Goal: Task Accomplishment & Management: Manage account settings

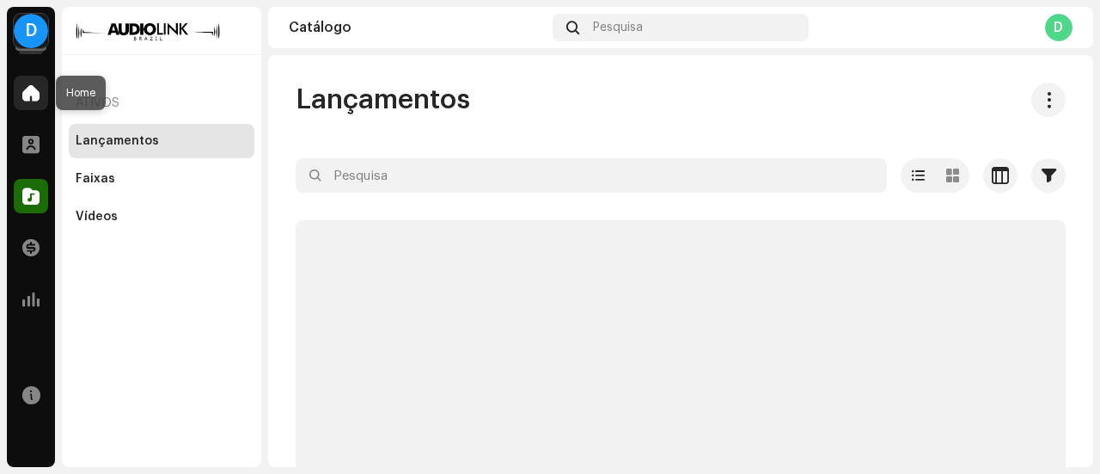
click at [38, 102] on div at bounding box center [31, 93] width 34 height 34
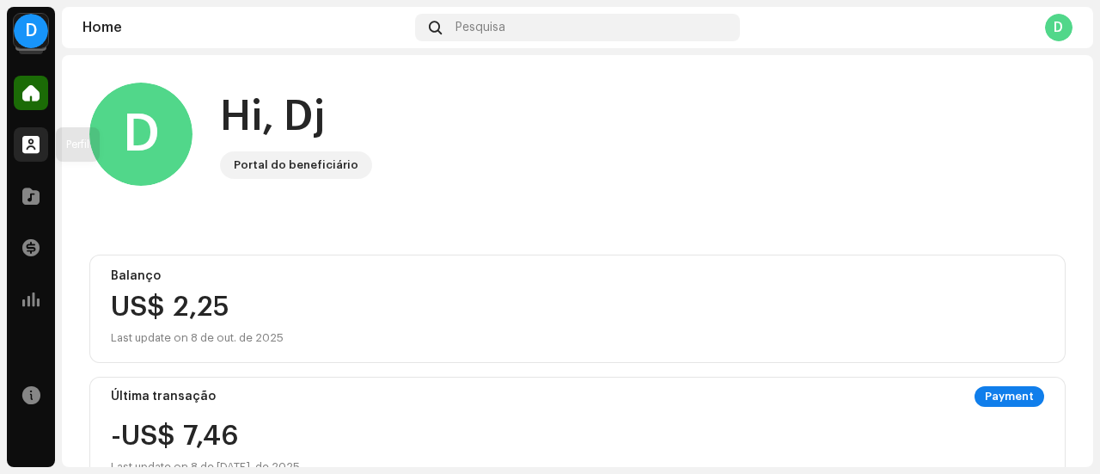
click at [40, 156] on div at bounding box center [31, 144] width 34 height 34
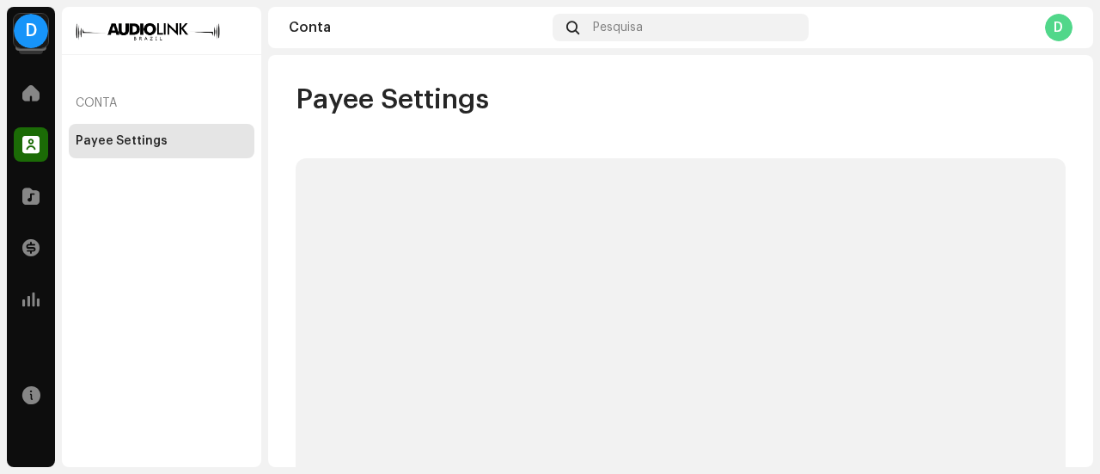
click at [40, 213] on div "Catálogo" at bounding box center [31, 196] width 48 height 48
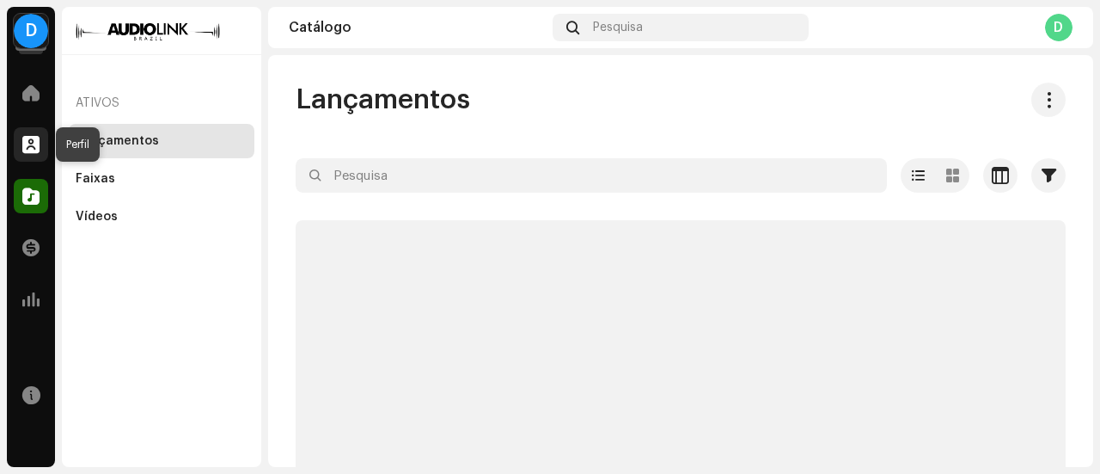
click at [38, 131] on div at bounding box center [31, 144] width 34 height 34
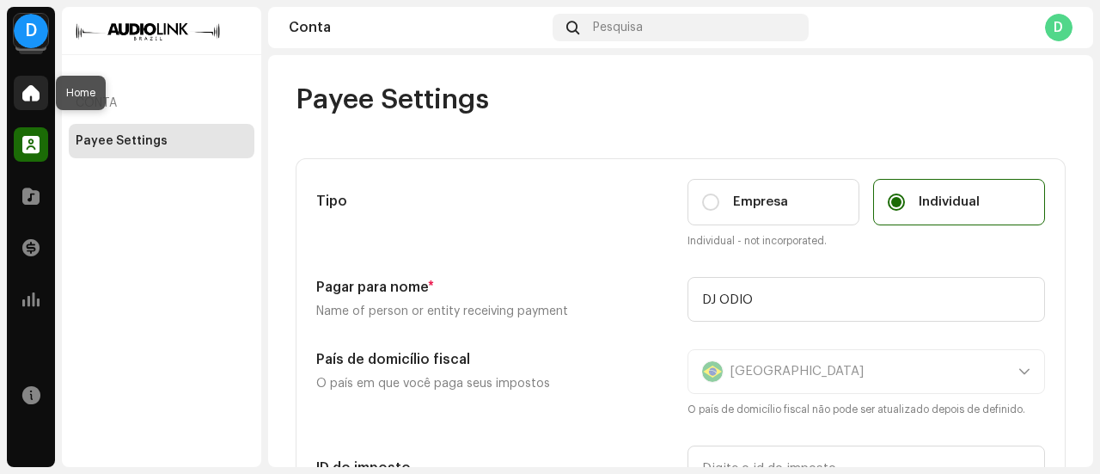
click at [19, 91] on div at bounding box center [31, 93] width 34 height 34
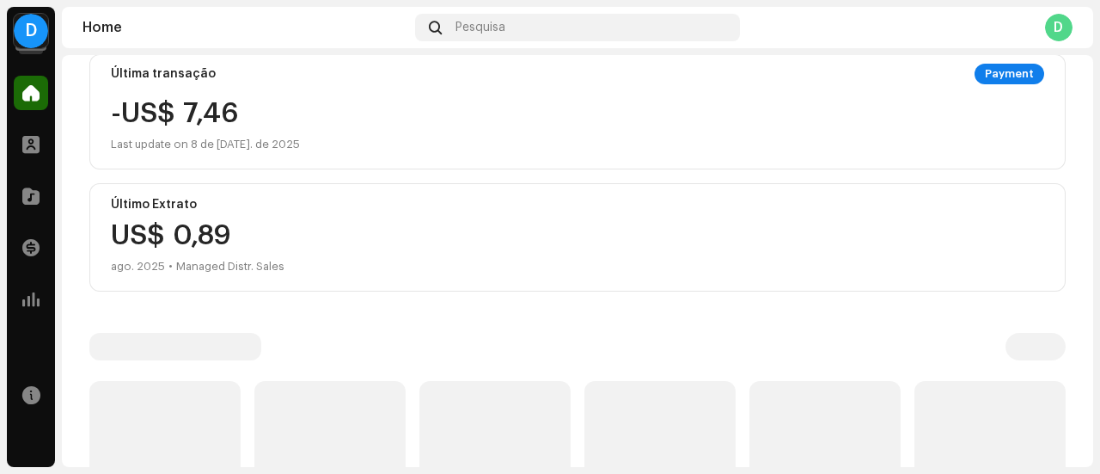
scroll to position [80, 0]
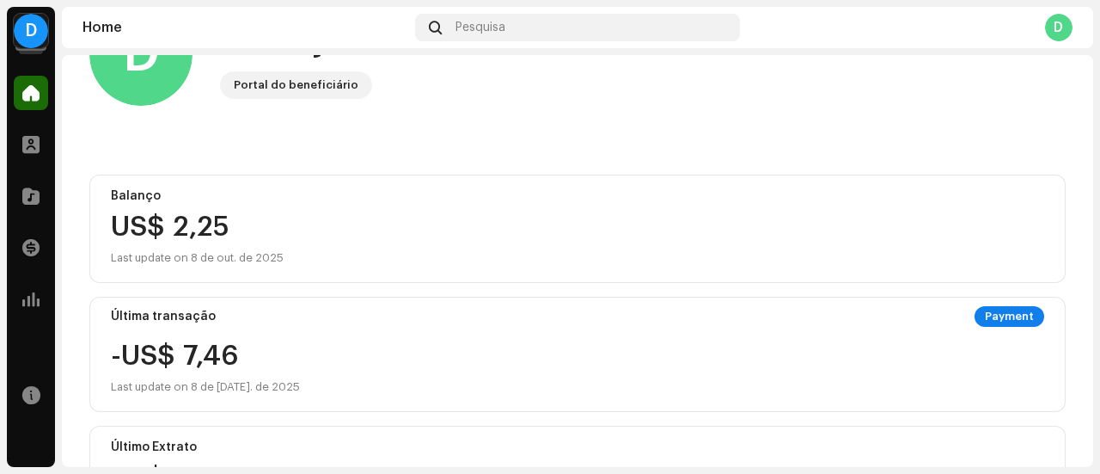
click at [1059, 35] on div "D" at bounding box center [1059, 28] width 28 height 28
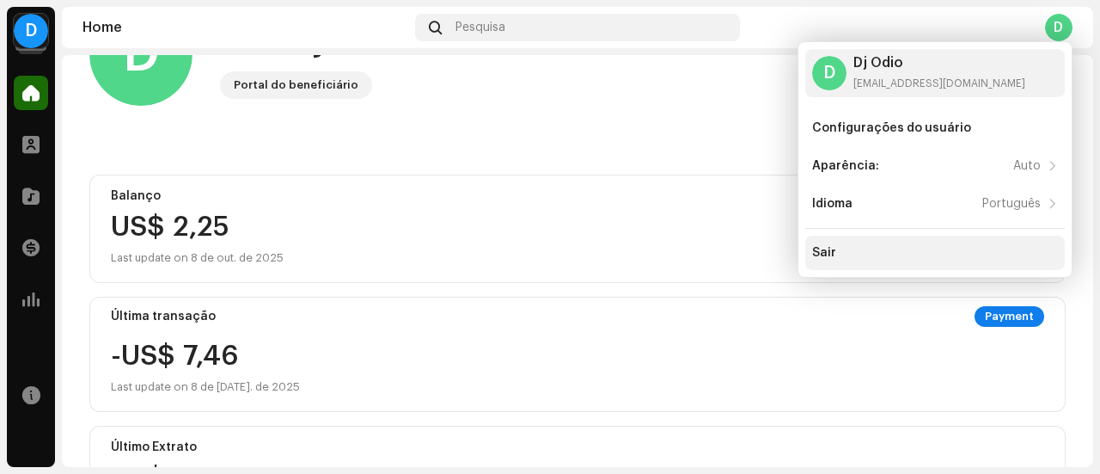
click at [871, 253] on div "Sair" at bounding box center [935, 253] width 246 height 14
